Goal: Check status: Check status

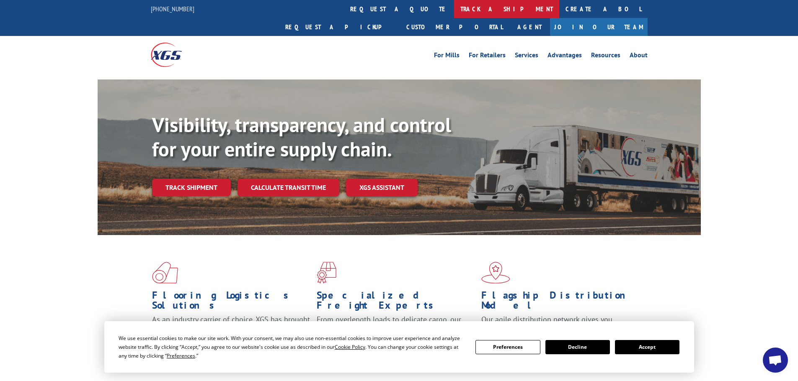
click at [454, 13] on link "track a shipment" at bounding box center [506, 9] width 105 height 18
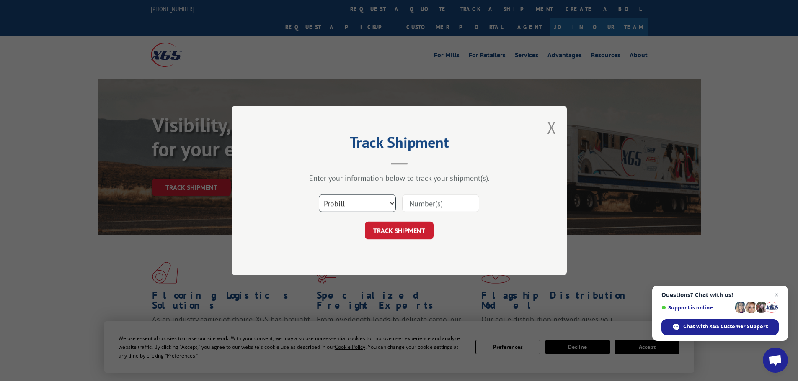
click at [377, 201] on select "Select category... Probill BOL PO" at bounding box center [357, 204] width 77 height 18
click at [319, 195] on select "Select category... Probill BOL PO" at bounding box center [357, 204] width 77 height 18
click at [412, 205] on input at bounding box center [440, 204] width 77 height 18
type input "17615380"
click at [415, 229] on button "TRACK SHIPMENT" at bounding box center [399, 231] width 69 height 18
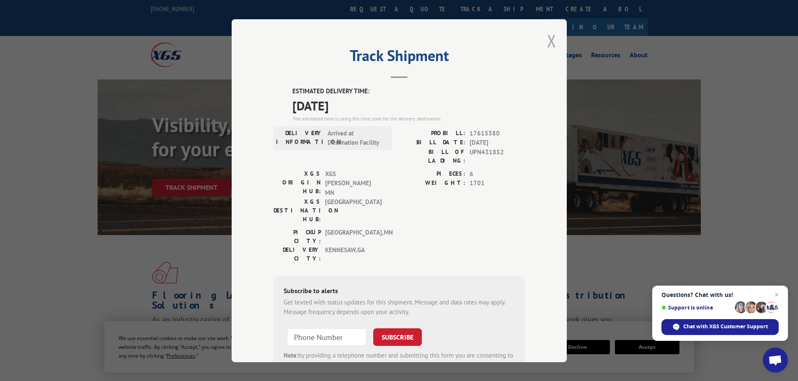
click at [547, 45] on button "Close modal" at bounding box center [551, 41] width 9 height 22
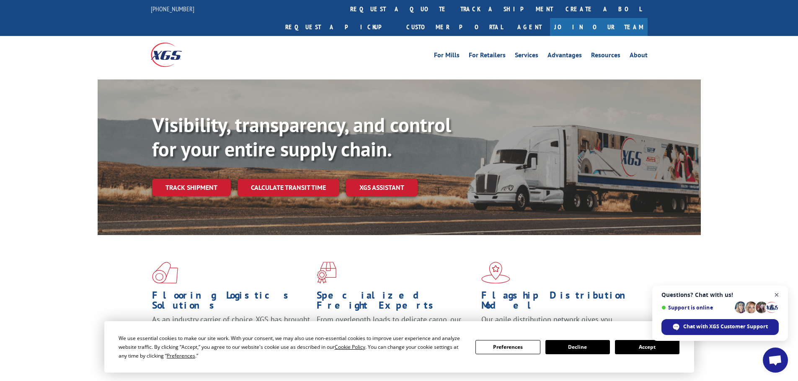
click at [775, 297] on span "Close chat" at bounding box center [776, 295] width 10 height 10
